Goal: Information Seeking & Learning: Compare options

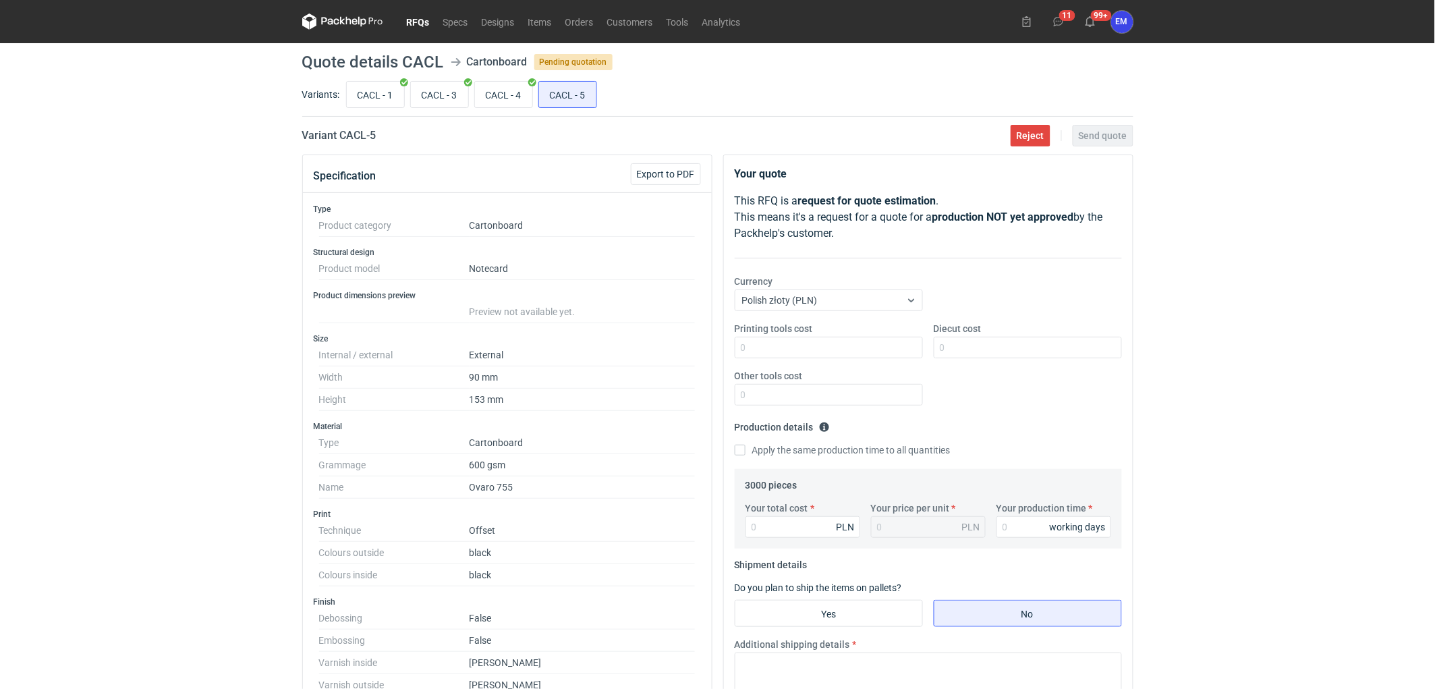
click at [414, 22] on link "RFQs" at bounding box center [418, 21] width 36 height 16
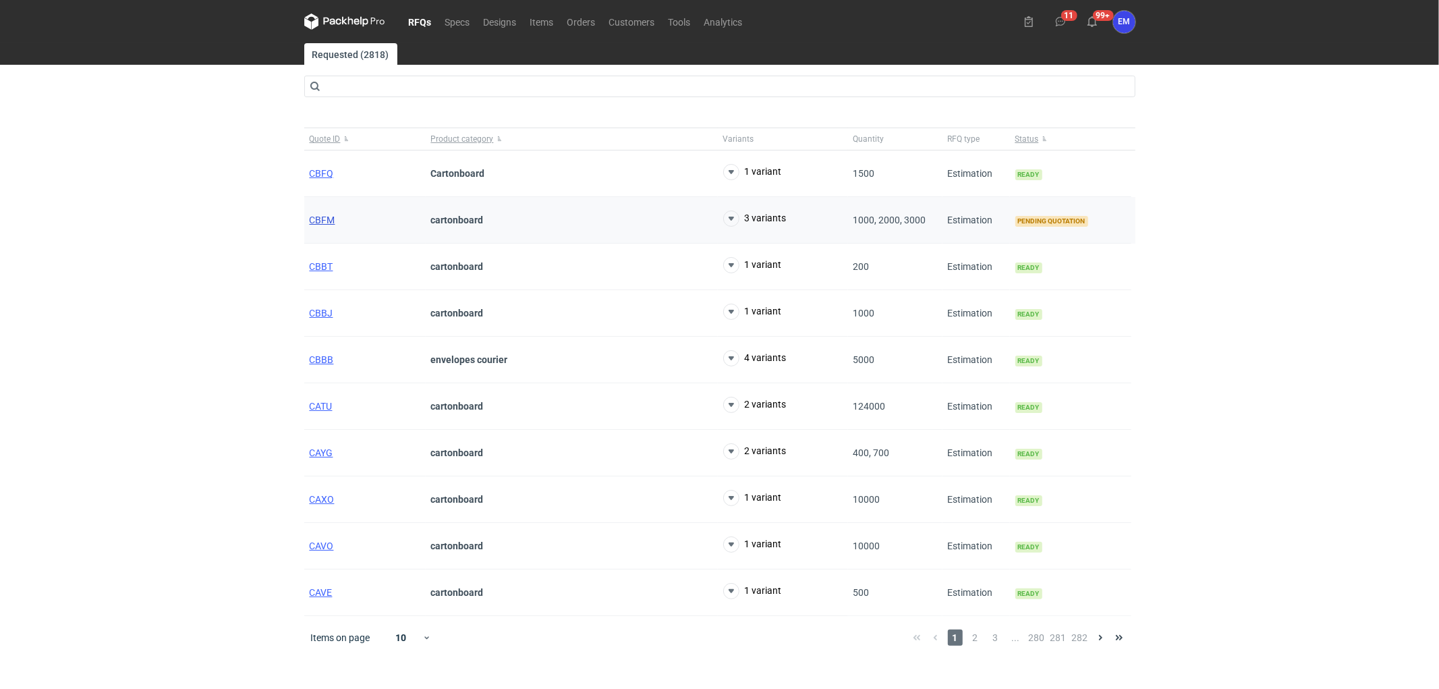
click at [325, 217] on span "CBFM" at bounding box center [323, 220] width 26 height 11
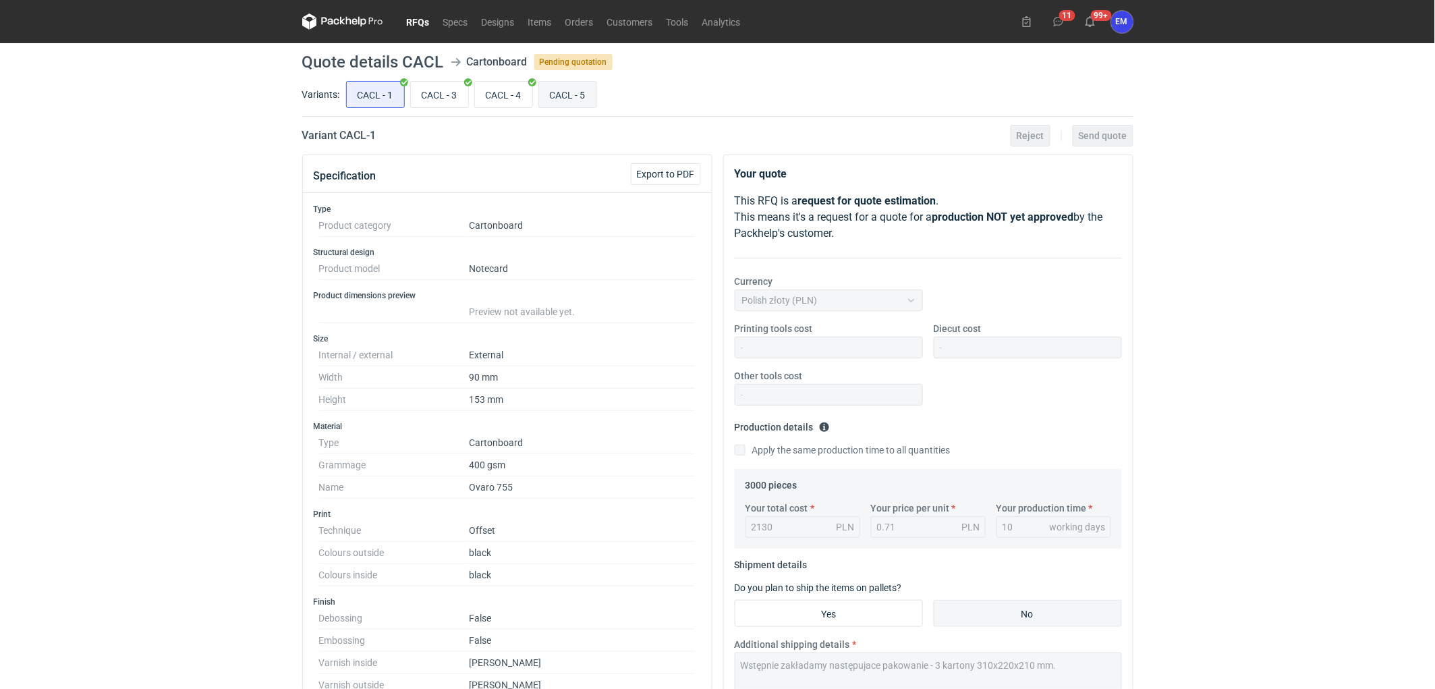
click at [570, 93] on input "CACL - 5" at bounding box center [567, 95] width 57 height 26
radio input "true"
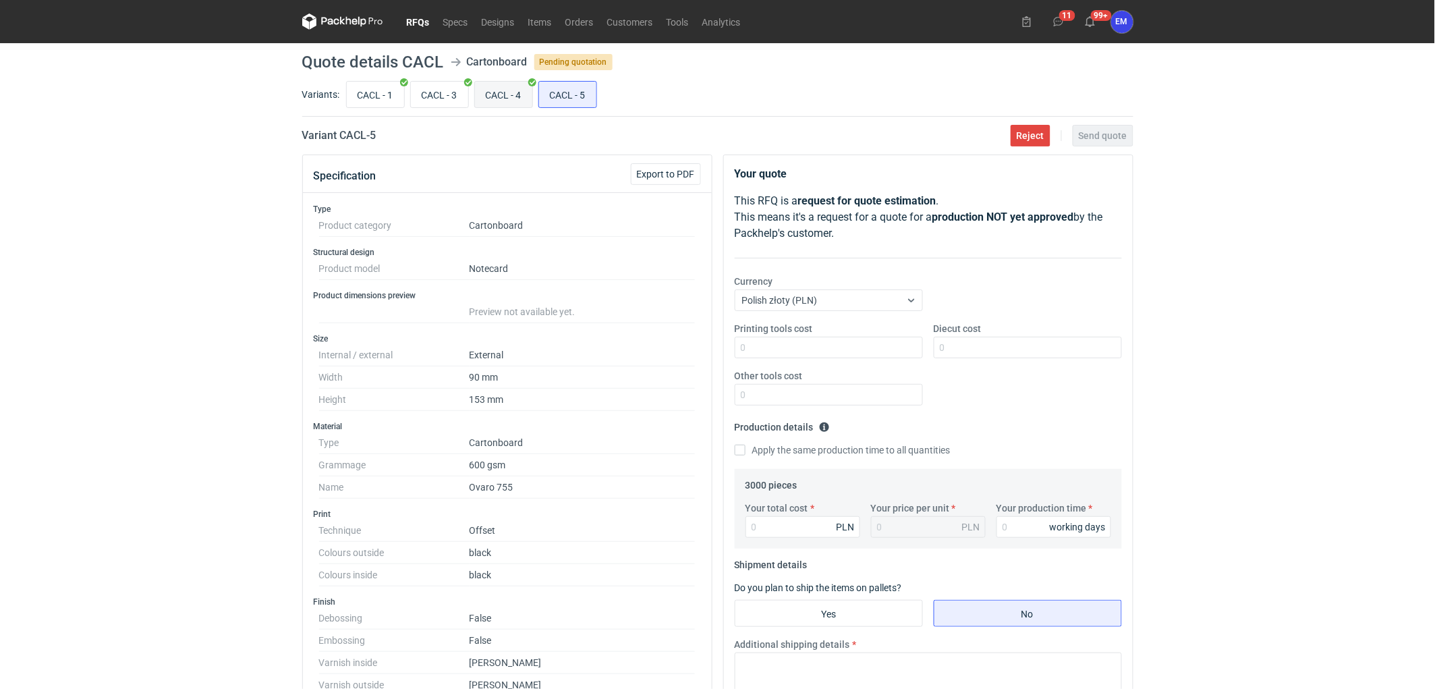
click at [503, 97] on input "CACL - 4" at bounding box center [503, 95] width 57 height 26
radio input "true"
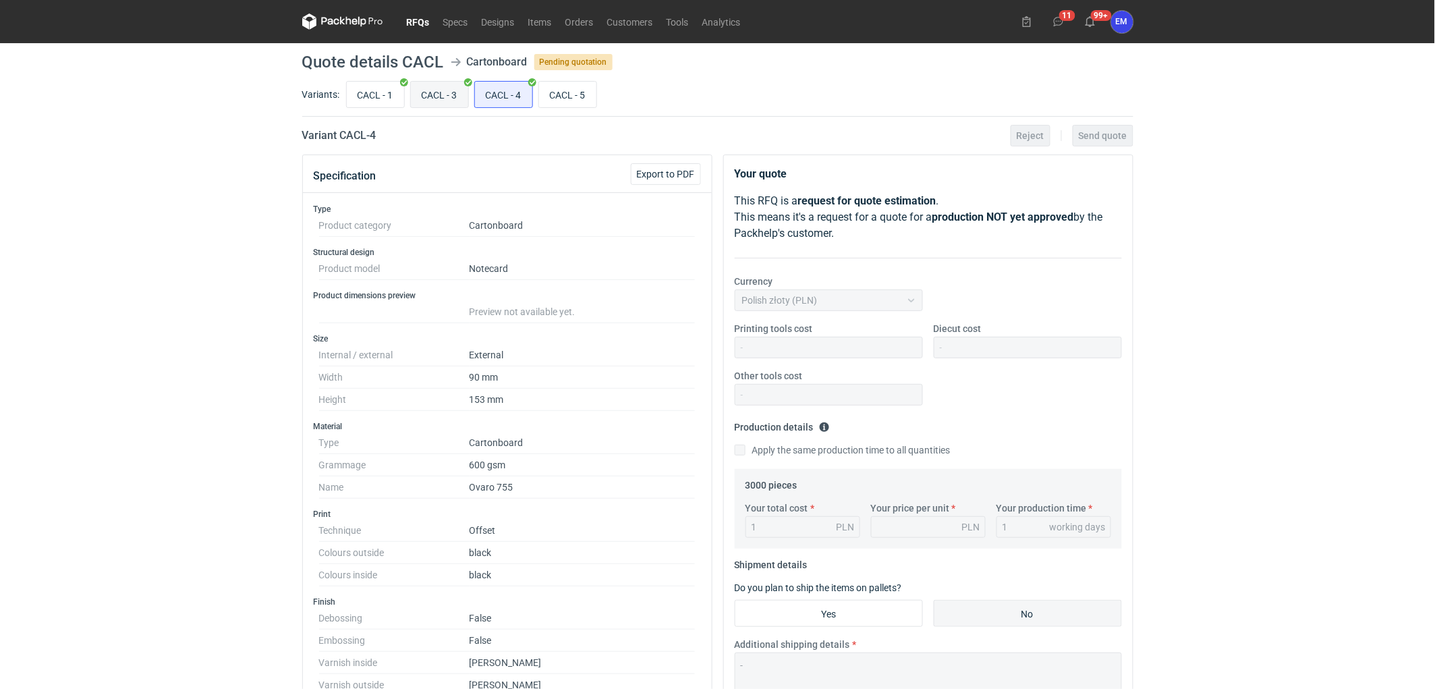
click at [439, 94] on input "CACL - 3" at bounding box center [439, 95] width 57 height 26
radio input "true"
click at [377, 92] on input "CACL - 1" at bounding box center [375, 95] width 57 height 26
radio input "true"
click at [485, 95] on input "CACL - 4" at bounding box center [503, 95] width 57 height 26
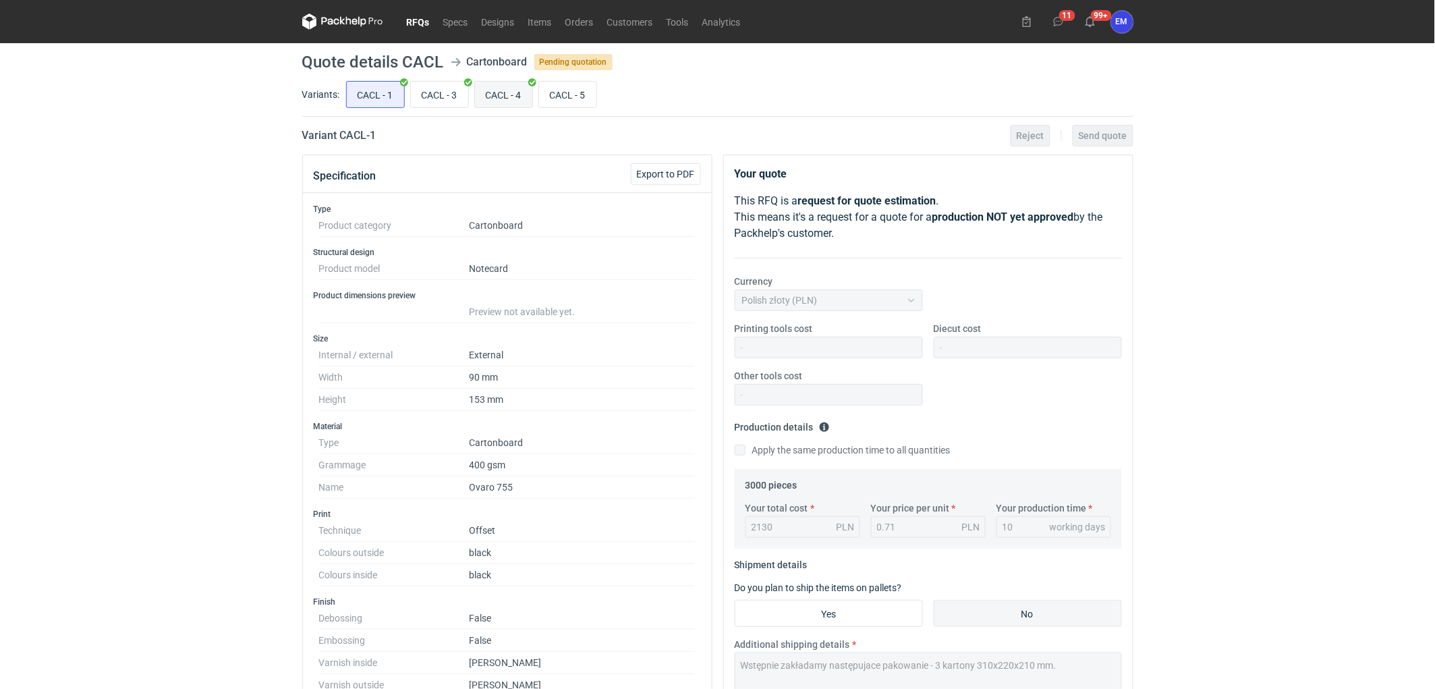
radio input "true"
click at [445, 98] on input "CACL - 3" at bounding box center [439, 95] width 57 height 26
radio input "true"
click at [558, 97] on input "CACL - 5" at bounding box center [567, 95] width 57 height 26
radio input "true"
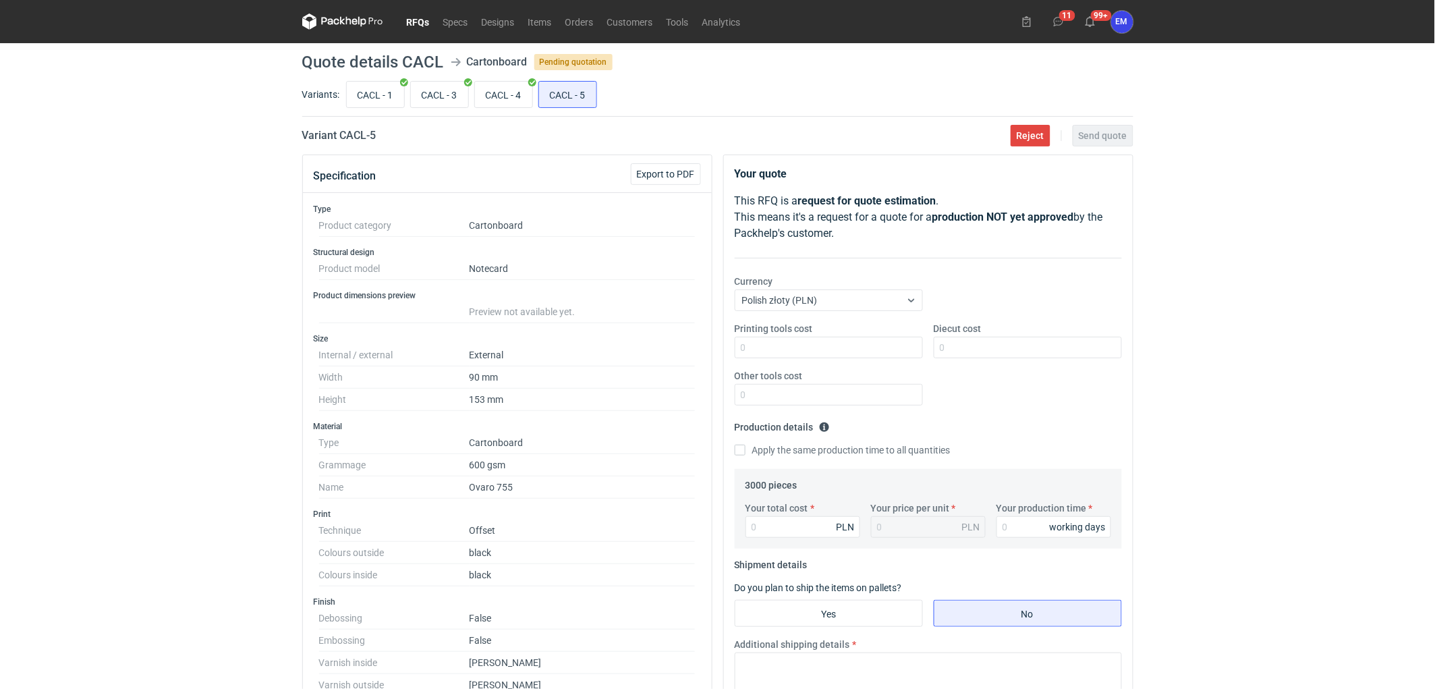
click at [56, 430] on div "RFQs Specs Designs Items Orders Customers Tools Analytics 11 99+ EM Ewelina Mac…" at bounding box center [717, 344] width 1435 height 689
drag, startPoint x: 106, startPoint y: 362, endPoint x: 132, endPoint y: 416, distance: 59.8
click at [113, 376] on div "RFQs Specs Designs Items Orders Customers Tools Analytics 11 99+ EM Ewelina Mac…" at bounding box center [717, 344] width 1435 height 689
click at [69, 362] on div "RFQs Specs Designs Items Orders Customers Tools Analytics 11 99+ EM Ewelina Mac…" at bounding box center [717, 344] width 1435 height 689
